Goal: Task Accomplishment & Management: Manage account settings

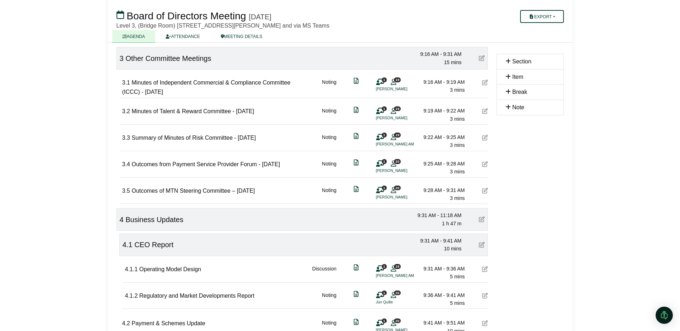
scroll to position [322, 0]
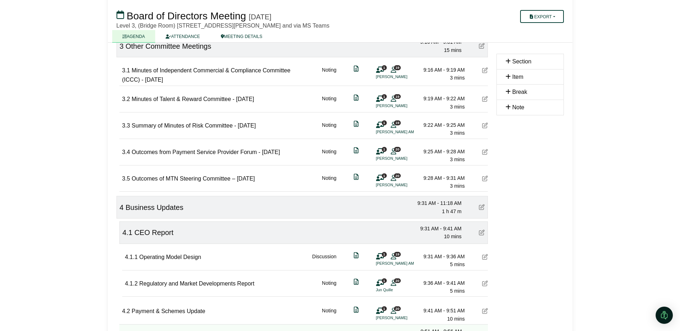
click at [486, 257] on icon at bounding box center [485, 257] width 6 height 6
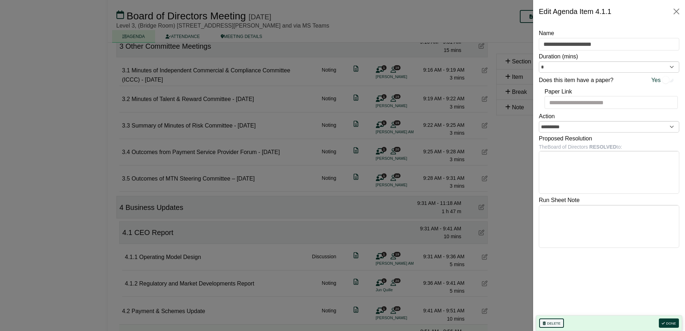
click at [551, 321] on button "Delete" at bounding box center [551, 323] width 25 height 9
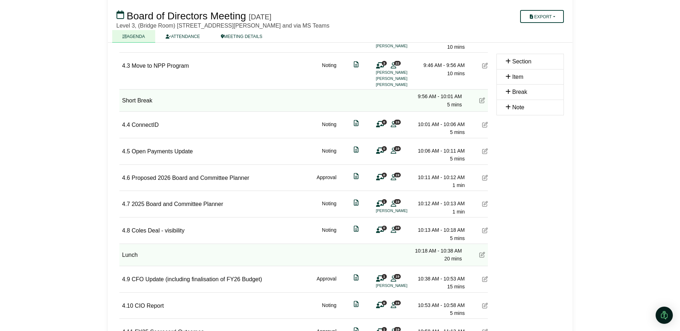
scroll to position [573, 0]
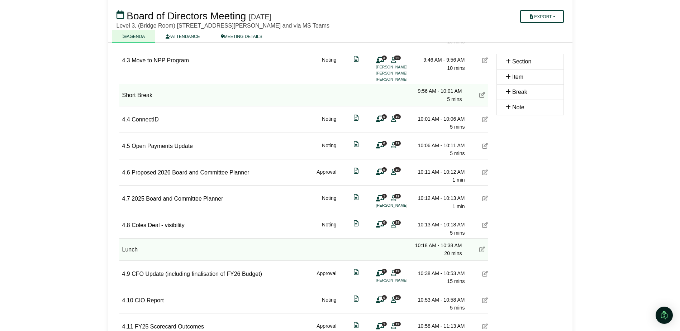
click at [487, 200] on icon at bounding box center [485, 199] width 6 height 6
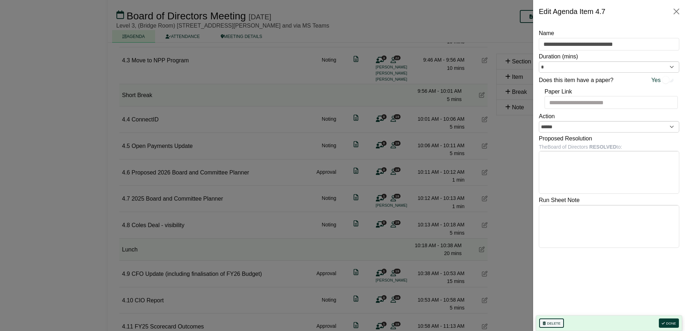
click at [550, 324] on button "Delete" at bounding box center [551, 323] width 25 height 9
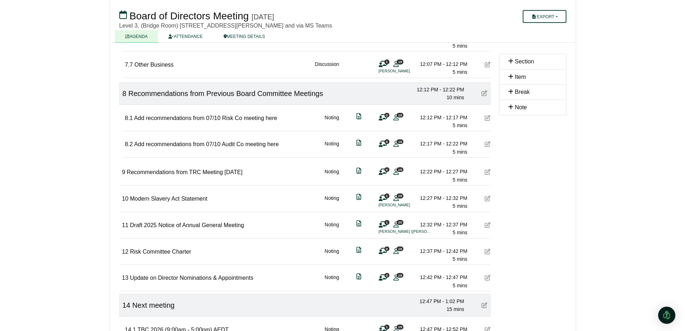
scroll to position [1139, 0]
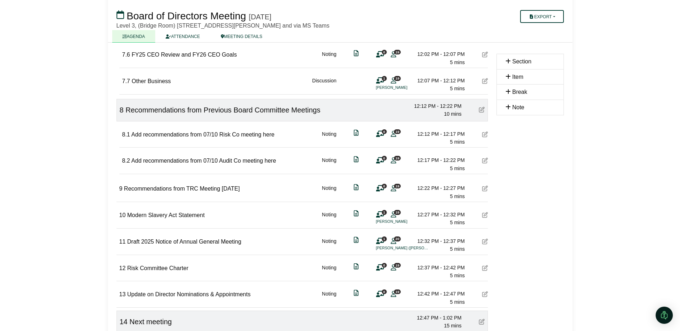
click at [487, 132] on icon at bounding box center [485, 135] width 6 height 6
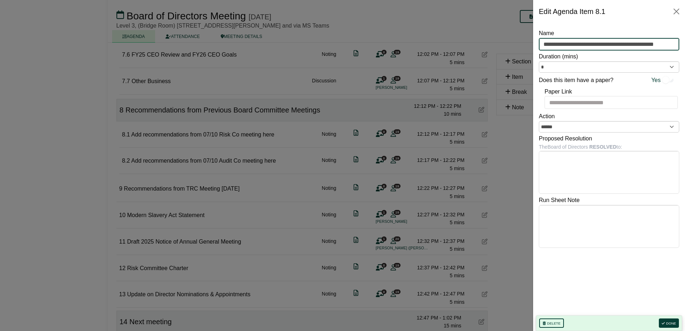
scroll to position [0, 13]
drag, startPoint x: 542, startPoint y: 42, endPoint x: 685, endPoint y: 52, distance: 142.6
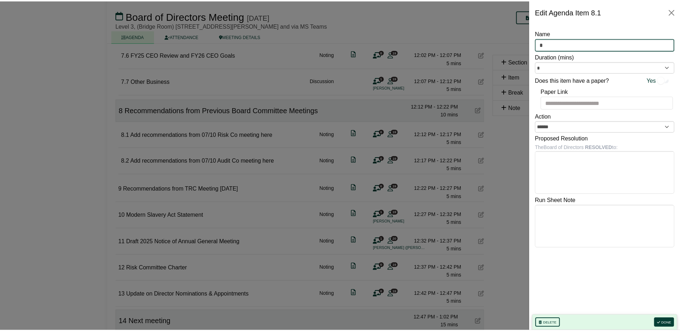
scroll to position [0, 0]
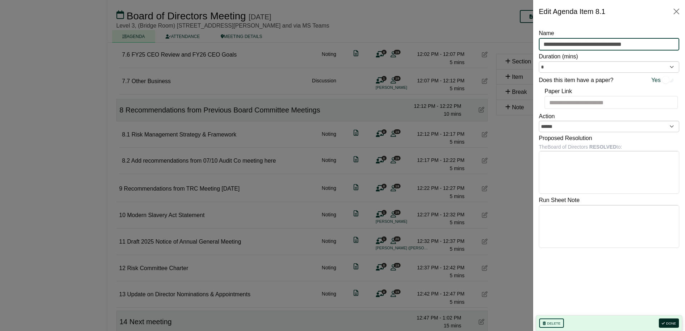
type input "**********"
click at [668, 321] on button "Done" at bounding box center [669, 323] width 20 height 9
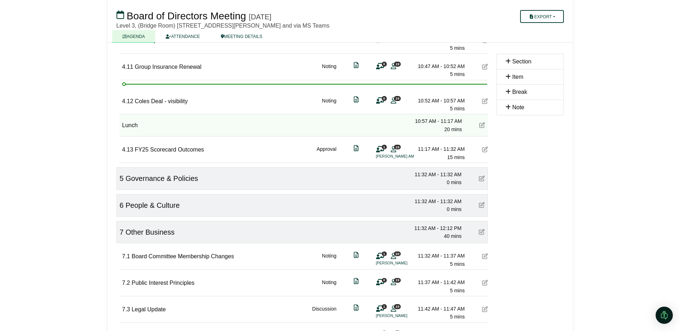
scroll to position [803, 0]
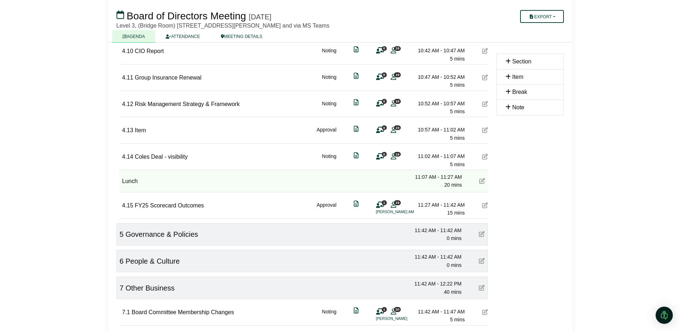
click at [488, 129] on div "***** Start Time ( [GEOGRAPHIC_DATA]/[GEOGRAPHIC_DATA] ) 09:00 10:00 11:00 12:0…" at bounding box center [302, 59] width 380 height 1536
click at [485, 131] on icon at bounding box center [485, 130] width 6 height 6
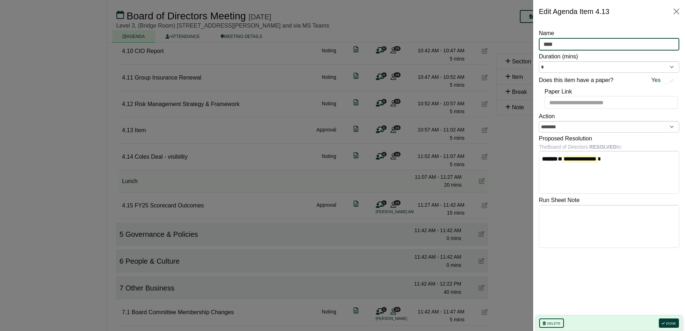
drag, startPoint x: 568, startPoint y: 40, endPoint x: 522, endPoint y: 44, distance: 46.1
type input "**********"
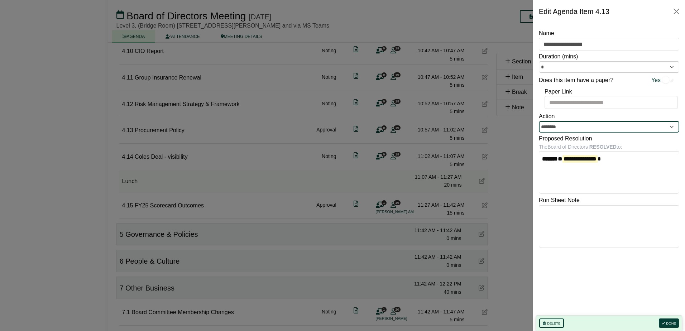
click at [562, 127] on input "********" at bounding box center [609, 126] width 140 height 11
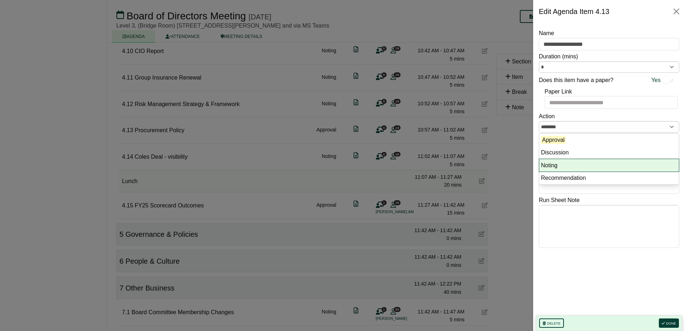
click at [564, 163] on li "Noting" at bounding box center [609, 165] width 140 height 13
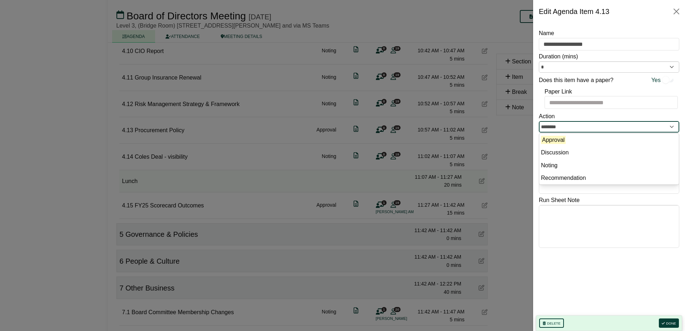
type input "******"
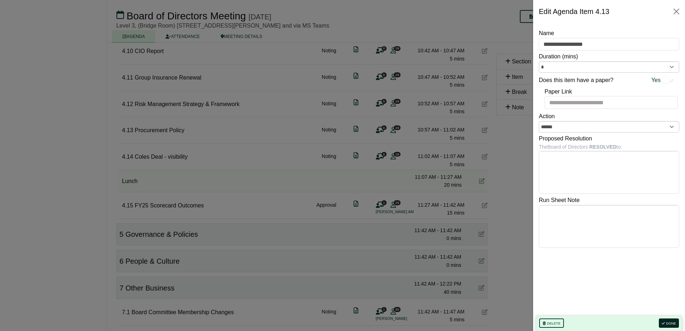
click at [672, 321] on button "Done" at bounding box center [669, 323] width 20 height 9
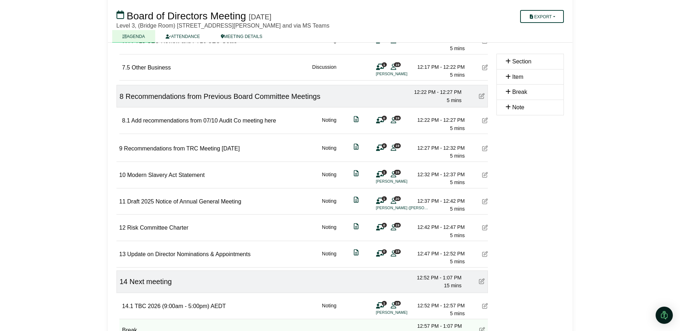
scroll to position [1200, 0]
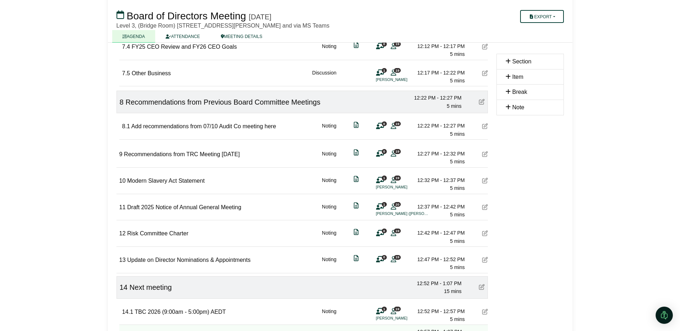
click at [487, 125] on icon at bounding box center [485, 126] width 6 height 6
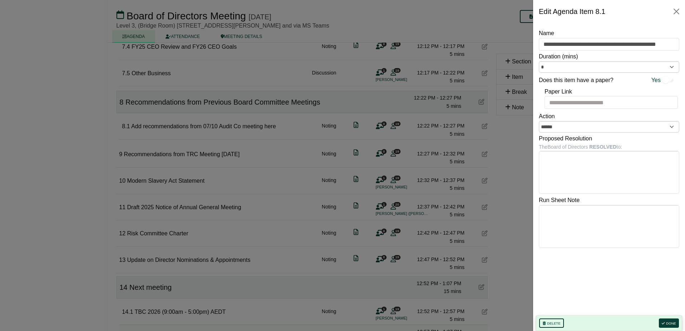
click at [557, 320] on button "Delete" at bounding box center [551, 323] width 25 height 9
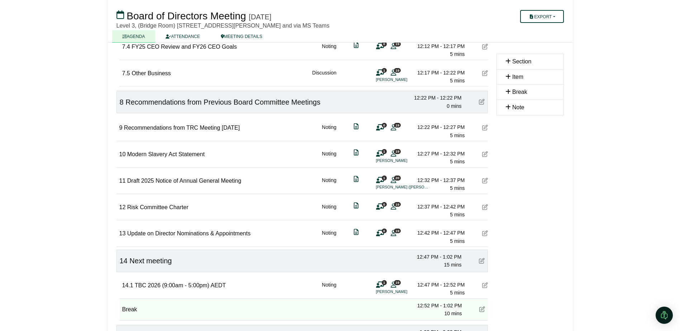
click at [482, 127] on icon at bounding box center [485, 128] width 6 height 6
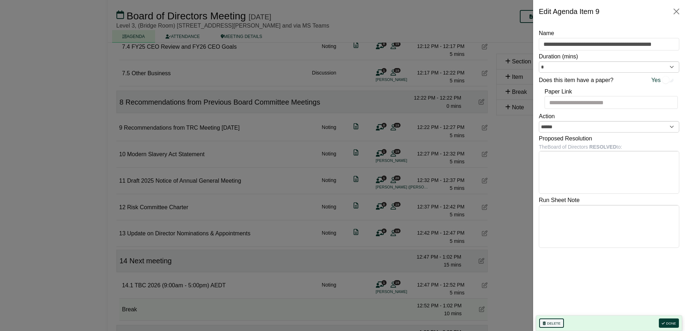
click at [549, 324] on button "Delete" at bounding box center [551, 323] width 25 height 9
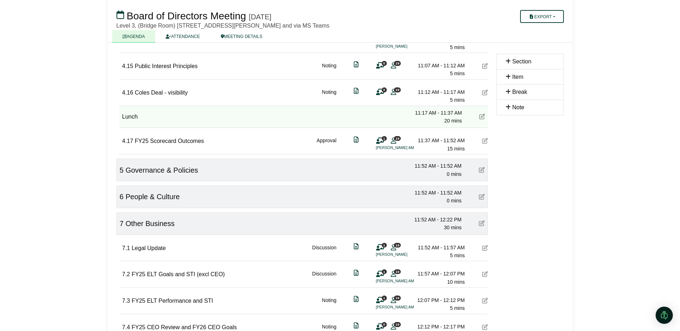
scroll to position [914, 0]
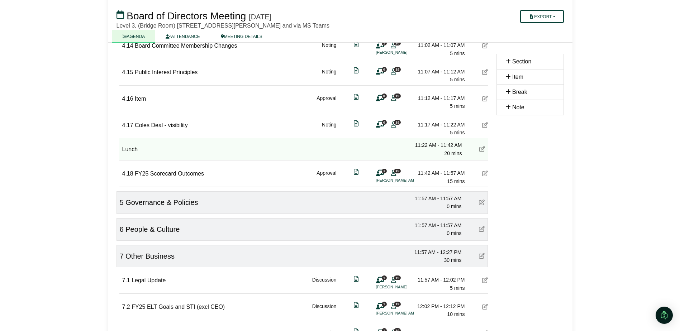
click at [484, 101] on icon at bounding box center [485, 99] width 6 height 6
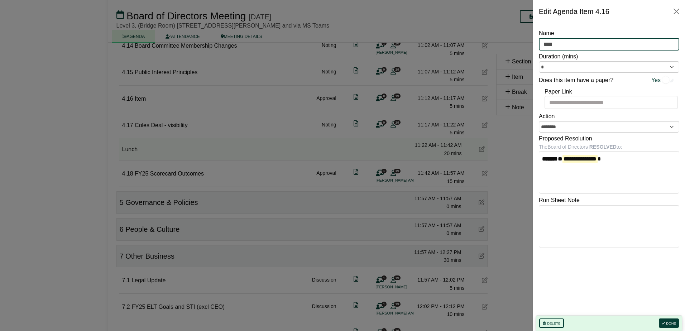
drag, startPoint x: 579, startPoint y: 45, endPoint x: 529, endPoint y: 42, distance: 50.6
type input "**********"
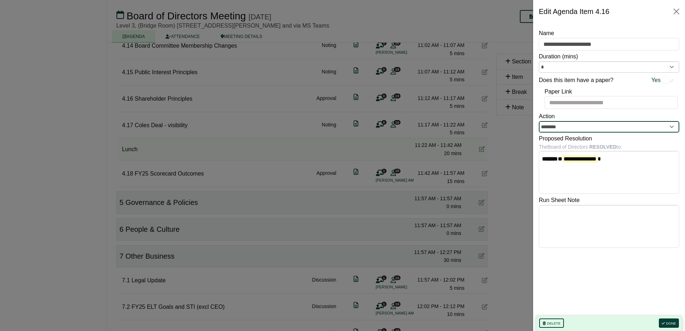
click at [654, 128] on input "********" at bounding box center [609, 126] width 140 height 11
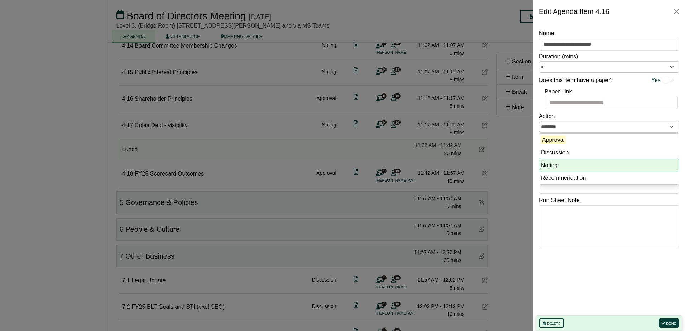
click at [646, 163] on li "Noting" at bounding box center [609, 165] width 140 height 13
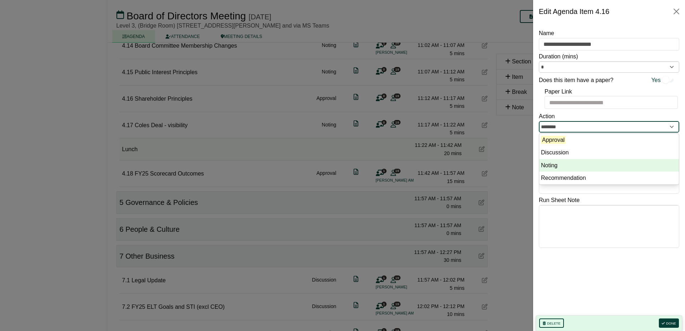
type input "******"
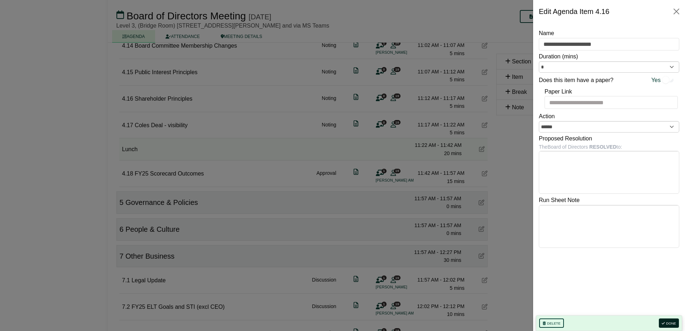
click at [672, 319] on button "Done" at bounding box center [669, 323] width 20 height 9
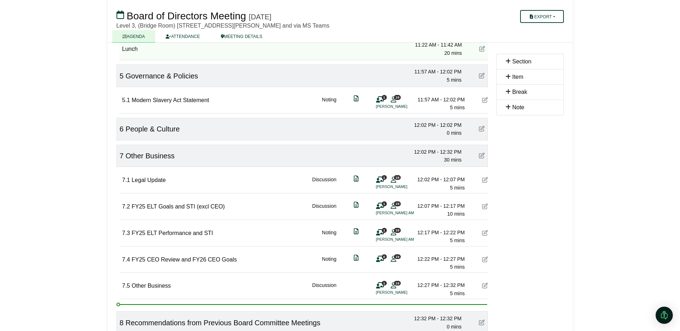
scroll to position [1043, 0]
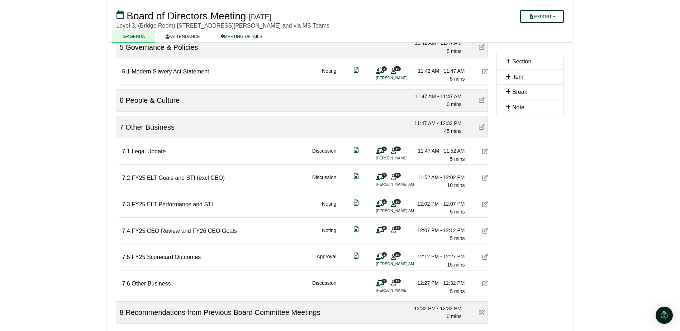
click at [483, 204] on icon at bounding box center [485, 204] width 6 height 6
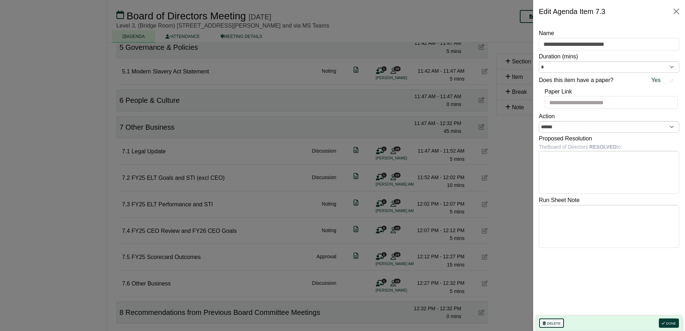
click at [553, 320] on button "Delete" at bounding box center [551, 323] width 25 height 9
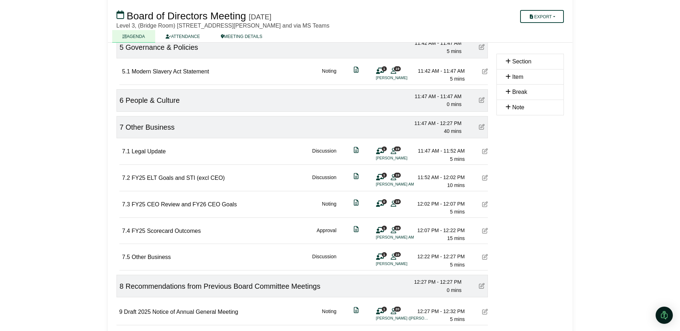
click at [487, 231] on icon at bounding box center [485, 231] width 6 height 6
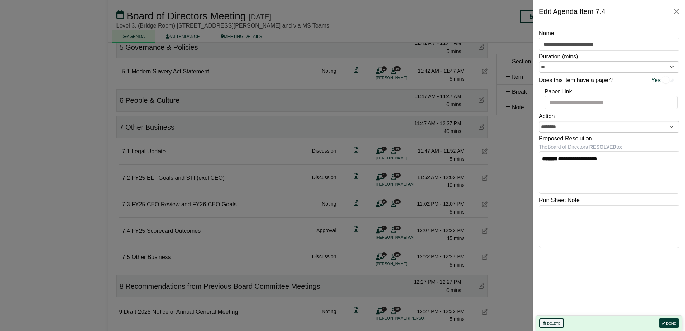
click at [550, 322] on button "Delete" at bounding box center [551, 323] width 25 height 9
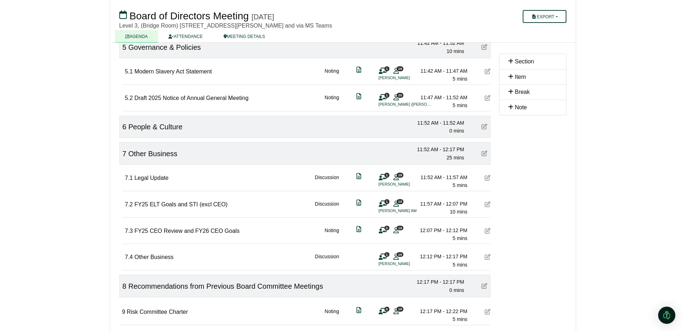
scroll to position [1050, 0]
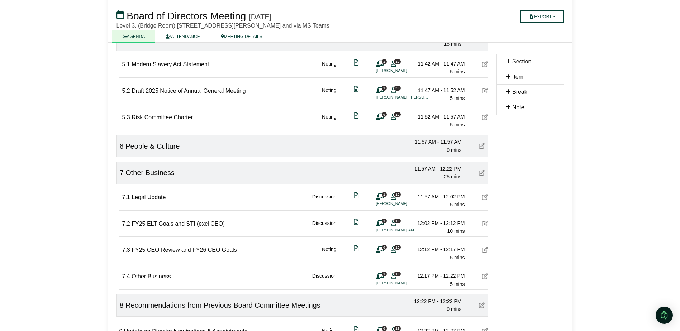
click at [485, 90] on icon at bounding box center [485, 91] width 6 height 6
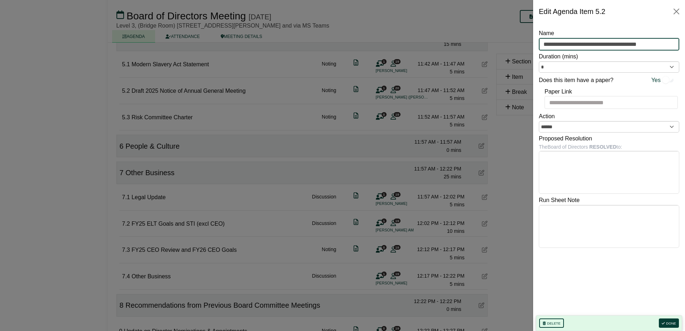
click at [661, 45] on input "**********" at bounding box center [609, 44] width 140 height 13
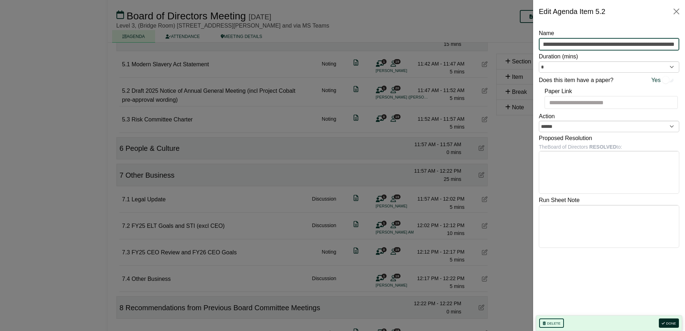
type input "**********"
click at [669, 321] on button "Done" at bounding box center [669, 323] width 20 height 9
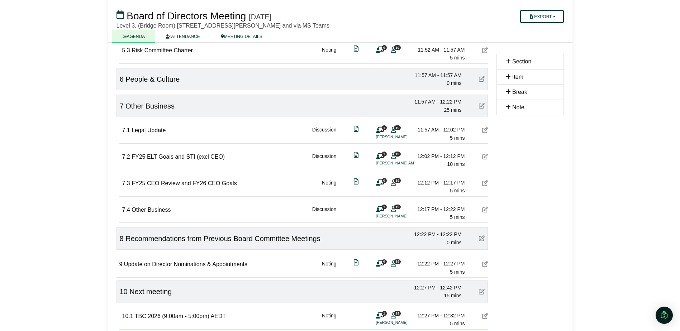
scroll to position [1122, 0]
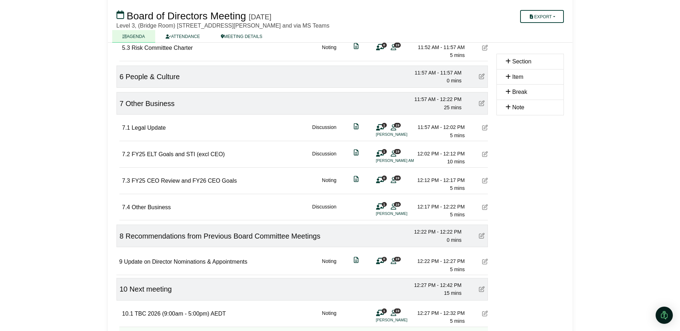
click at [483, 234] on icon at bounding box center [482, 236] width 6 height 6
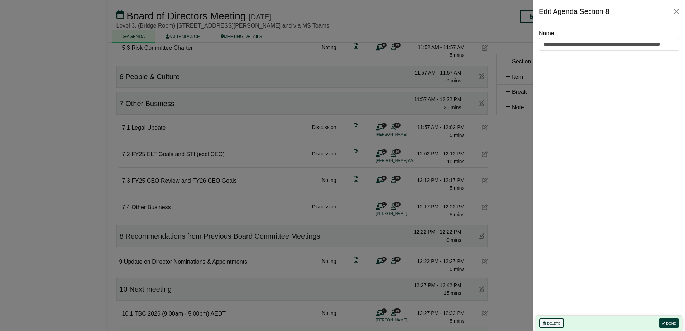
click at [548, 322] on button "Delete" at bounding box center [551, 323] width 25 height 9
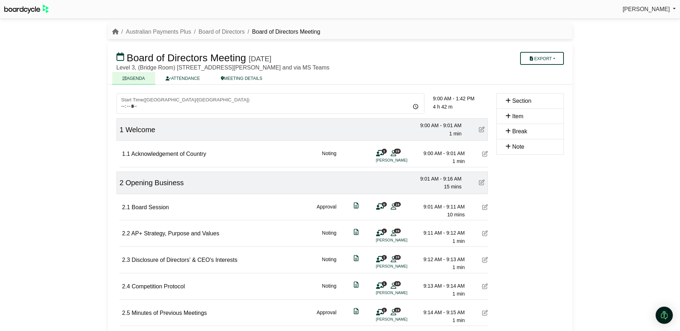
scroll to position [0, 0]
click at [556, 58] on button "Export" at bounding box center [541, 58] width 43 height 13
click at [547, 73] on link "Agenda" at bounding box center [551, 71] width 62 height 11
click at [611, 61] on div "[PERSON_NAME] Sign Out Australian Payments Plus Board of Directors Board of Dir…" at bounding box center [340, 165] width 680 height 331
